Goal: Check status: Check status

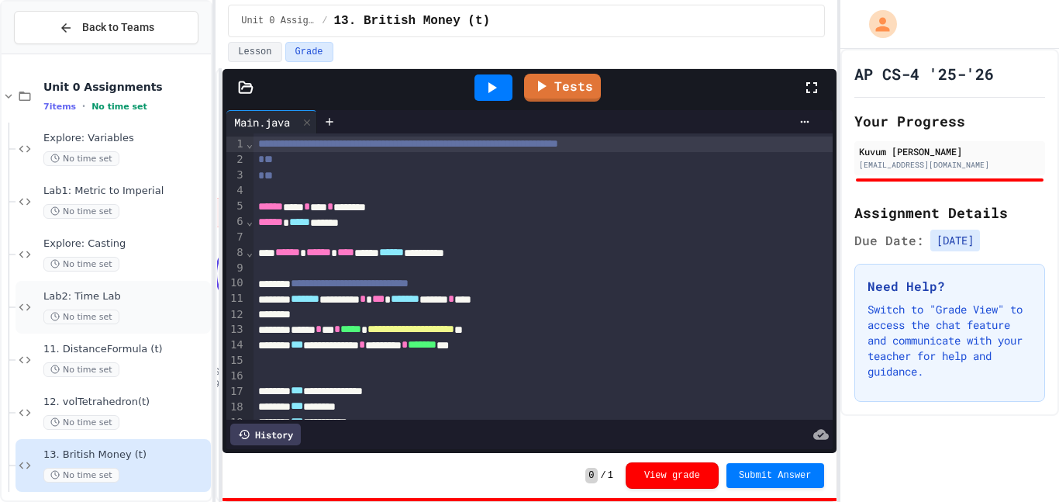
click at [141, 300] on span "Lab2: Time Lab" at bounding box center [125, 296] width 164 height 13
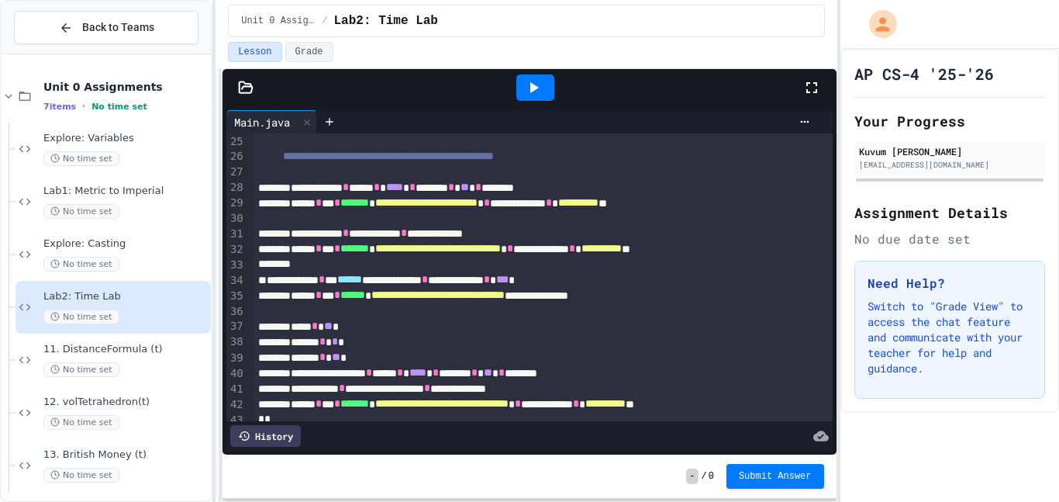
scroll to position [399, 0]
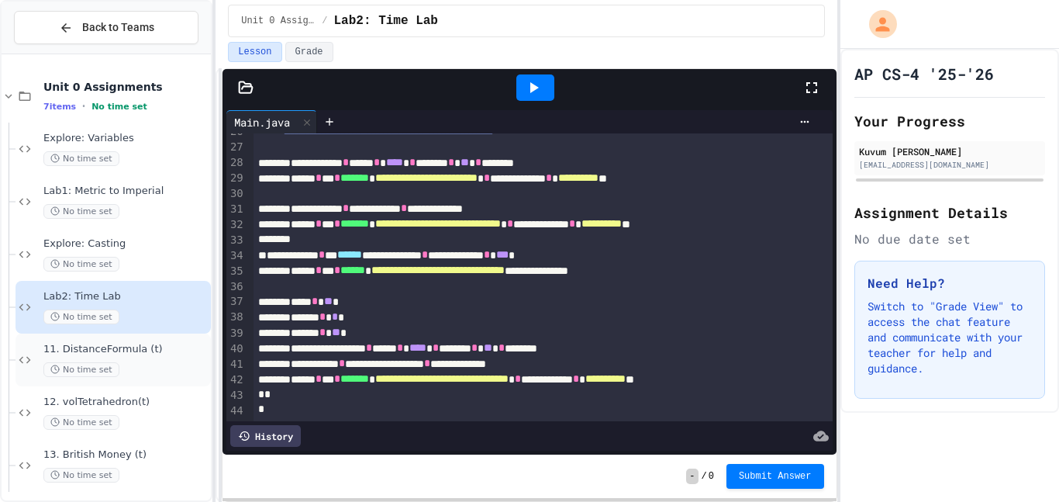
click at [108, 357] on div "11. DistanceFormula (t) No time set" at bounding box center [125, 360] width 164 height 34
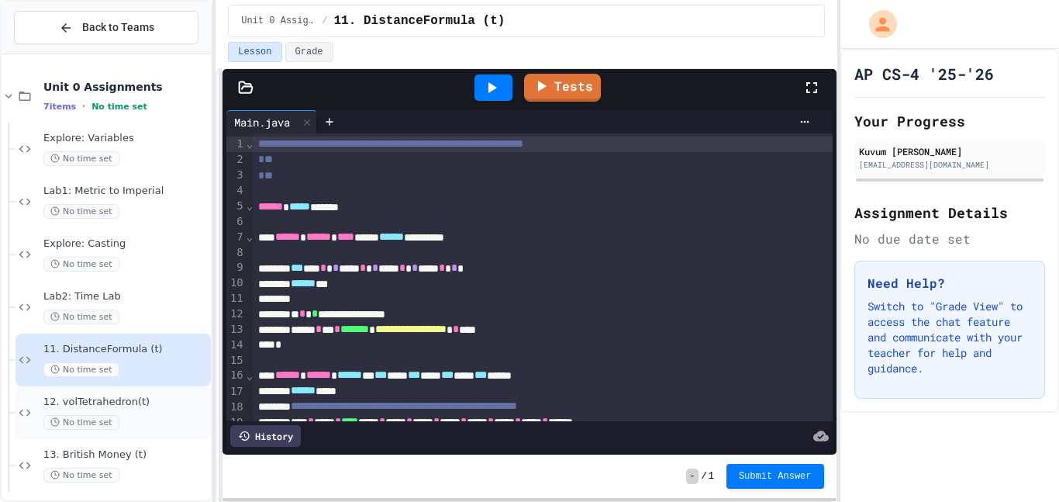
click at [168, 407] on span "12. volTetrahedron(t)" at bounding box center [125, 401] width 164 height 13
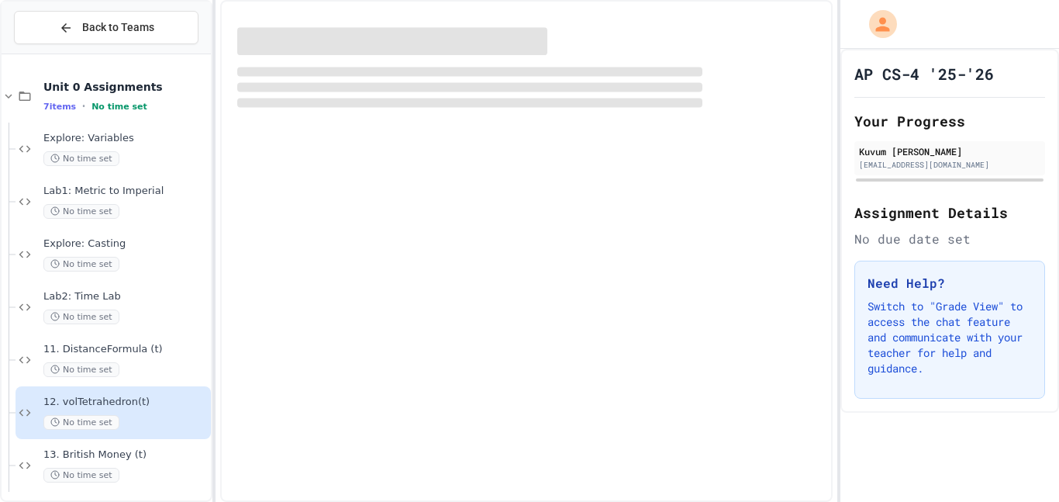
scroll to position [7, 0]
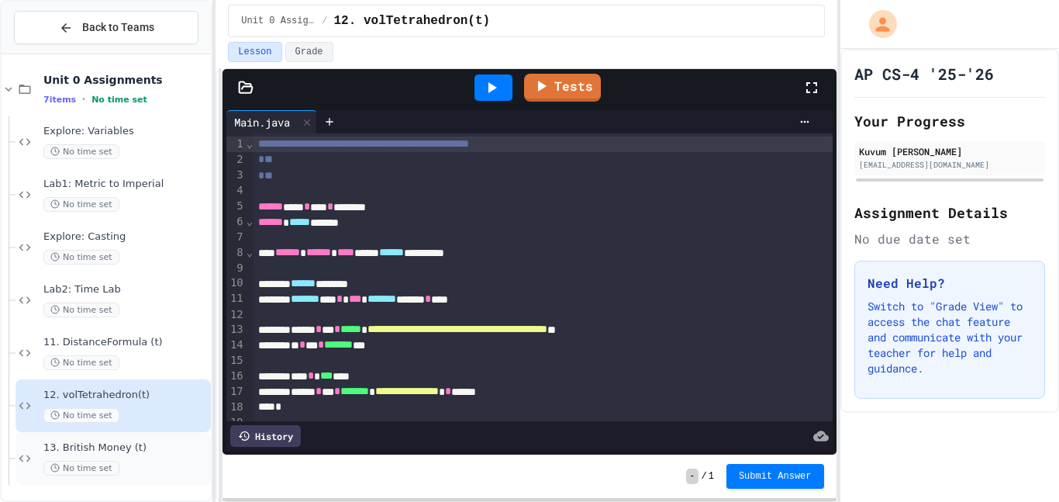
click at [163, 459] on div "13. British Money (t) No time set" at bounding box center [125, 458] width 164 height 34
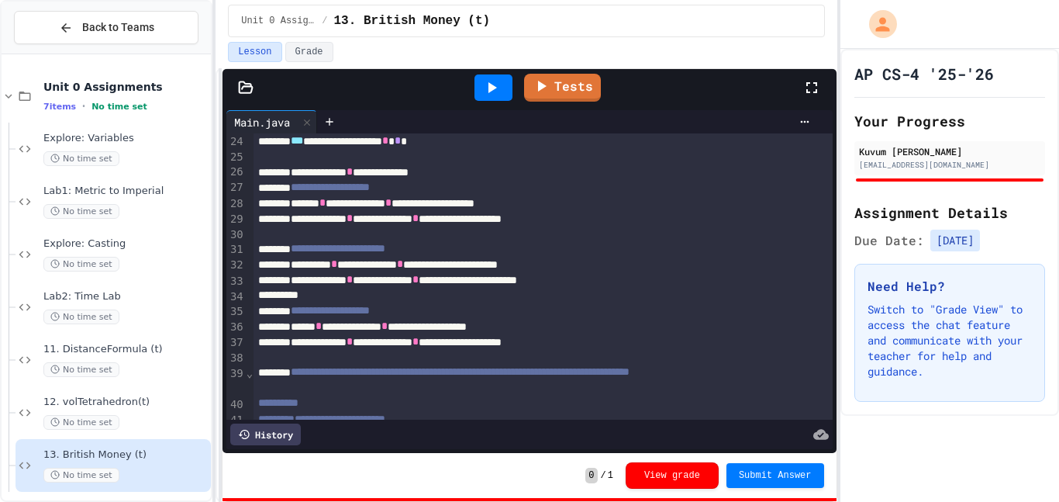
scroll to position [508, 0]
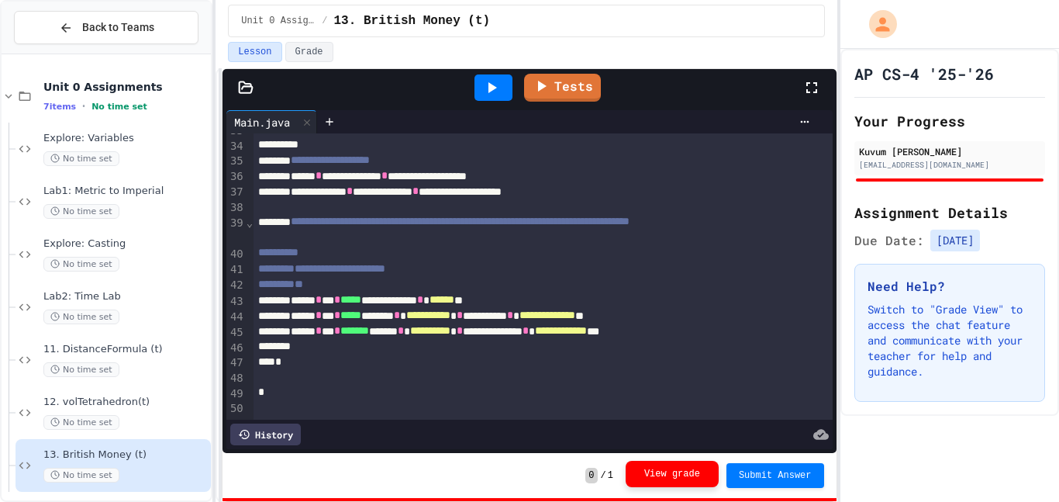
click at [667, 467] on button "View grade" at bounding box center [672, 473] width 93 height 26
click at [667, 481] on button "View grade" at bounding box center [672, 473] width 93 height 26
click at [667, 481] on button "View grade" at bounding box center [672, 475] width 93 height 26
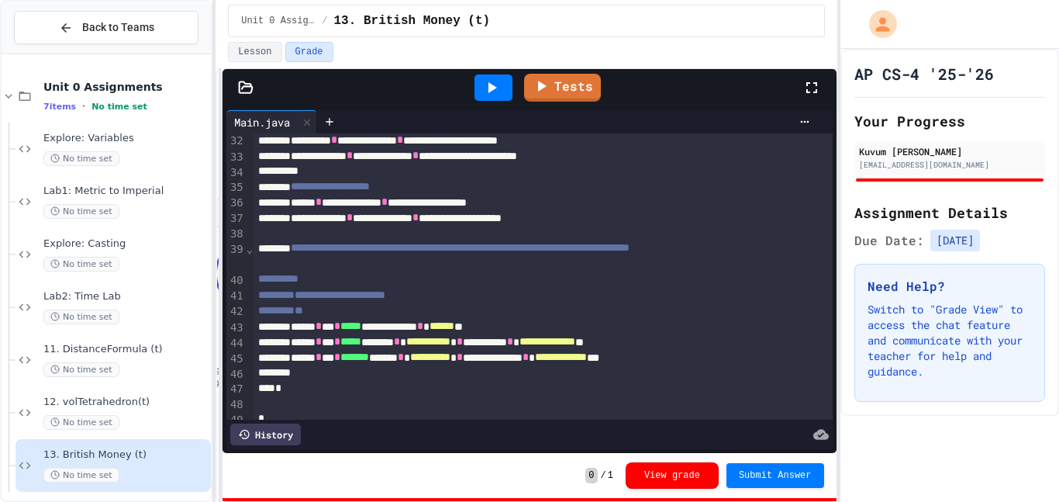
scroll to position [508, 0]
